Goal: Task Accomplishment & Management: Use online tool/utility

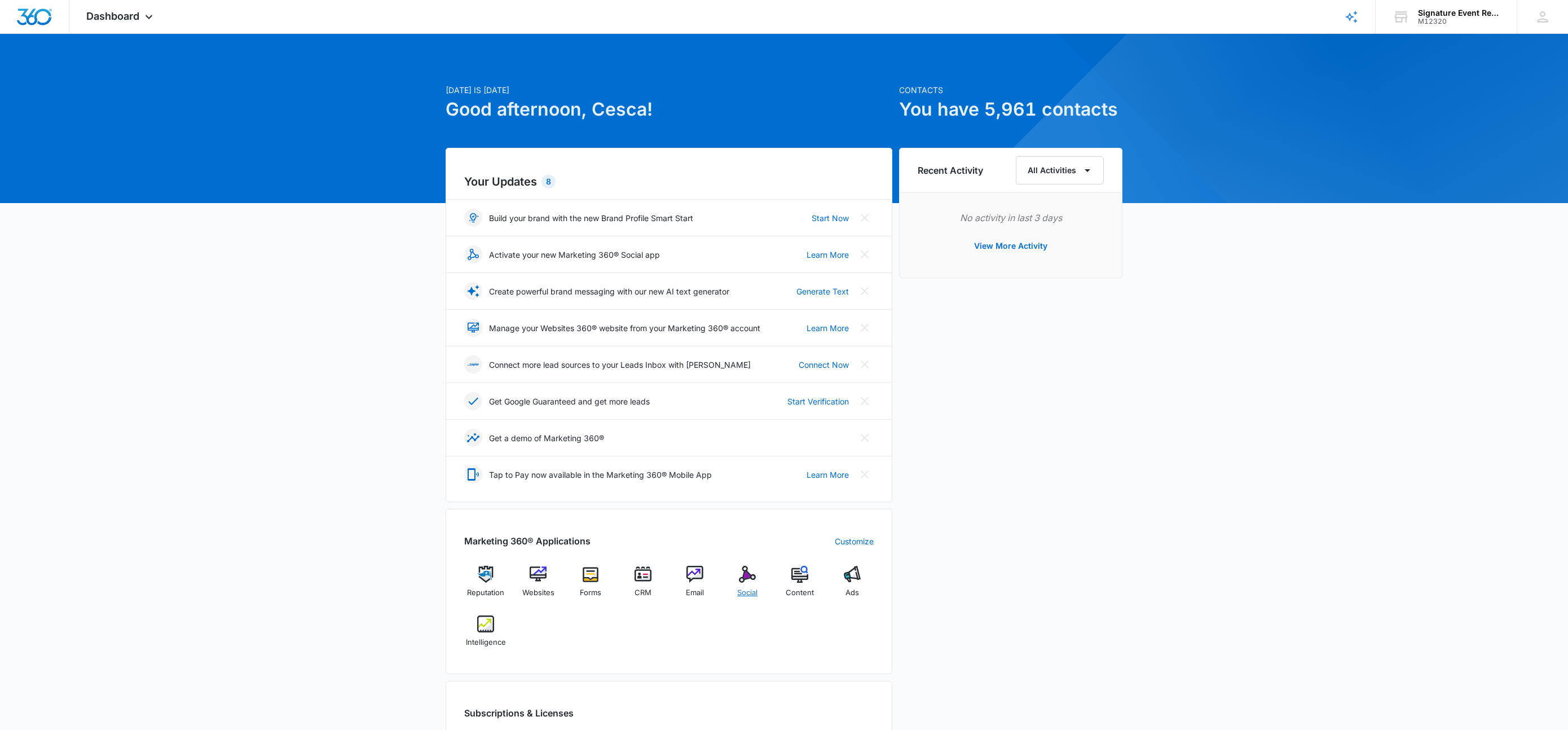
click at [749, 577] on img at bounding box center [747, 574] width 17 height 17
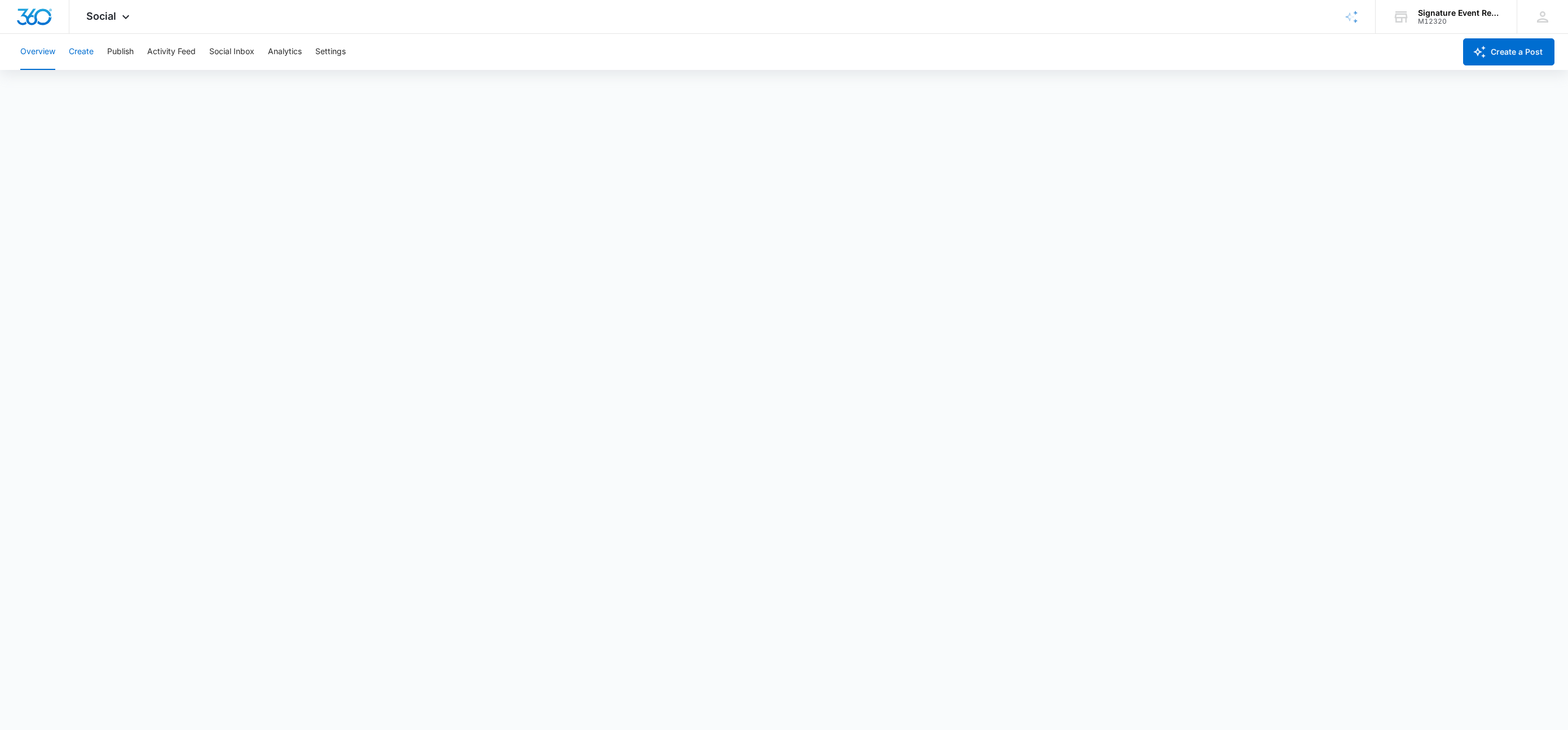
click at [83, 57] on button "Create" at bounding box center [81, 52] width 25 height 36
click at [130, 57] on button "Publish" at bounding box center [121, 52] width 27 height 36
